Goal: Find specific page/section: Find specific page/section

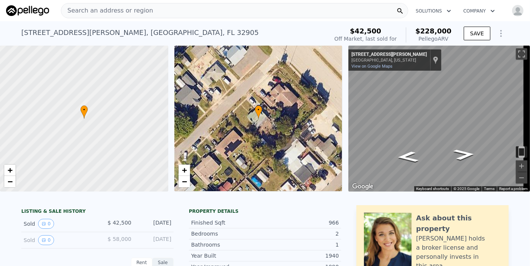
click at [89, 12] on span "Search an address or region" at bounding box center [107, 10] width 92 height 9
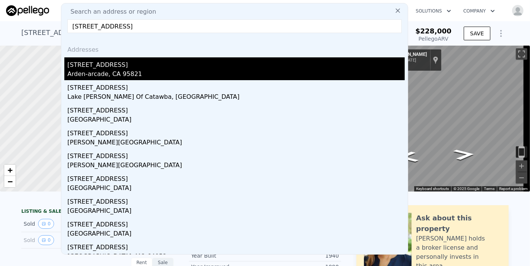
type input "[STREET_ADDRESS]"
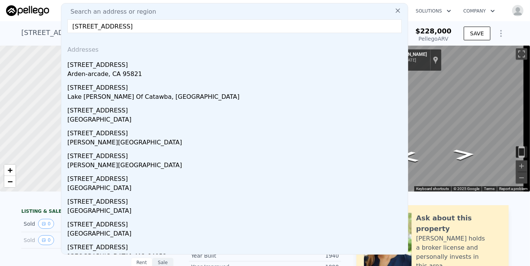
click at [132, 24] on input "[STREET_ADDRESS]" at bounding box center [234, 26] width 334 height 14
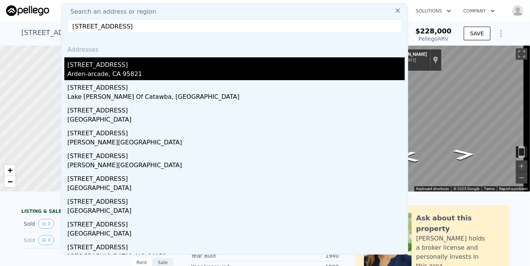
click at [98, 69] on div "[STREET_ADDRESS]" at bounding box center [235, 63] width 337 height 12
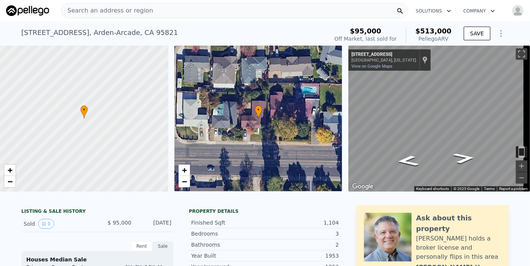
click at [260, 120] on div "• + −" at bounding box center [258, 119] width 168 height 146
click at [469, 155] on icon "Go East, Whitney Ave" at bounding box center [464, 155] width 40 height 16
click at [260, 113] on icon at bounding box center [259, 111] width 8 height 13
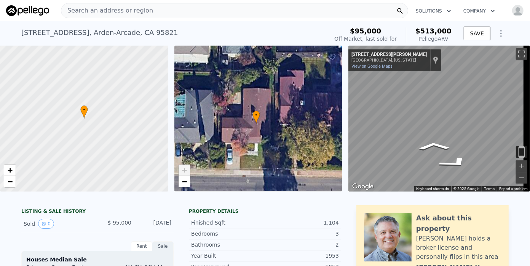
drag, startPoint x: 458, startPoint y: 164, endPoint x: 327, endPoint y: 155, distance: 130.8
click at [325, 156] on div "• + − • + − ← Move left → Move right ↑ Move up ↓ Move down + Zoom in - Zoom out…" at bounding box center [265, 119] width 530 height 146
click at [452, 161] on icon "Go Southeast, Whitney Ave" at bounding box center [454, 163] width 57 height 18
click at [467, 153] on icon "Go East, Whitney Ave" at bounding box center [465, 155] width 40 height 16
click at [467, 151] on icon "Go East, Whitney Ave" at bounding box center [464, 155] width 40 height 16
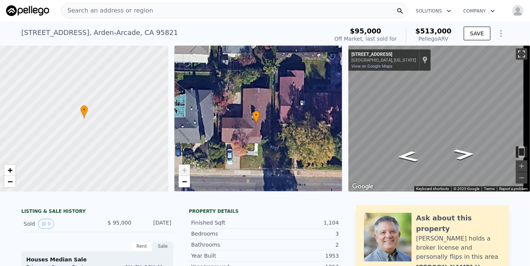
click at [516, 53] on button "Toggle fullscreen view" at bounding box center [521, 53] width 11 height 11
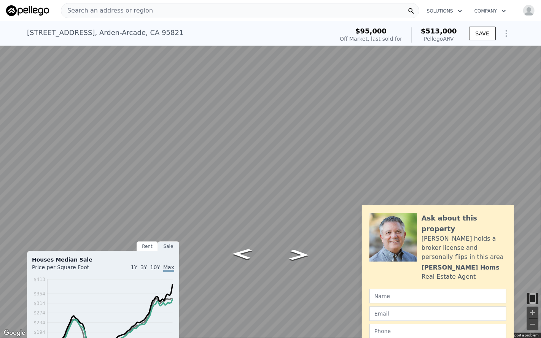
click at [530, 8] on button "Toggle fullscreen view" at bounding box center [532, 8] width 11 height 11
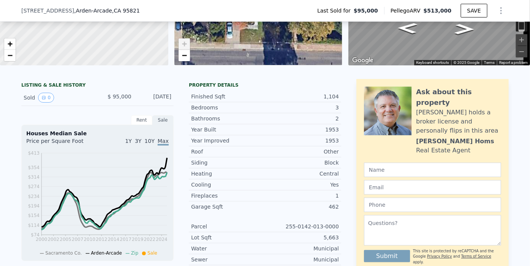
scroll to position [209, 0]
